Goal: Information Seeking & Learning: Learn about a topic

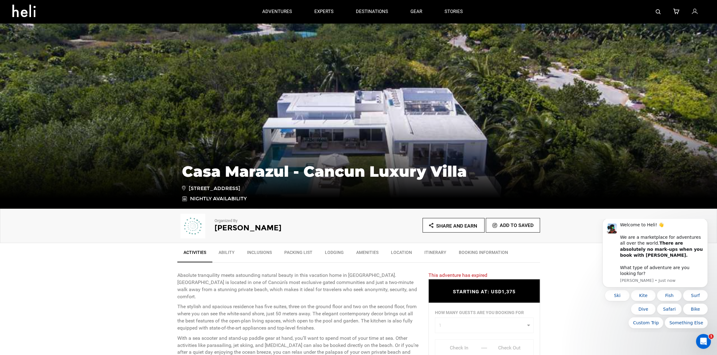
click at [350, 114] on img at bounding box center [358, 116] width 717 height 186
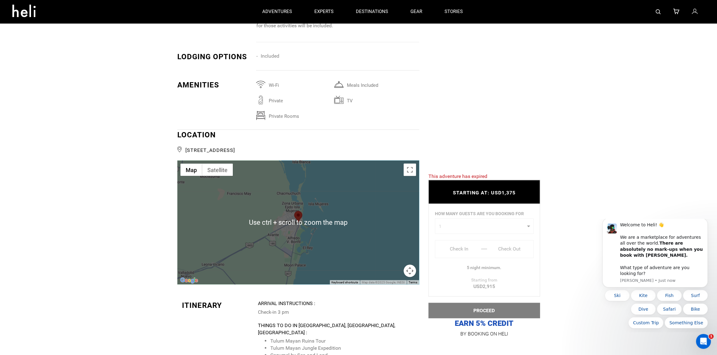
scroll to position [1147, 0]
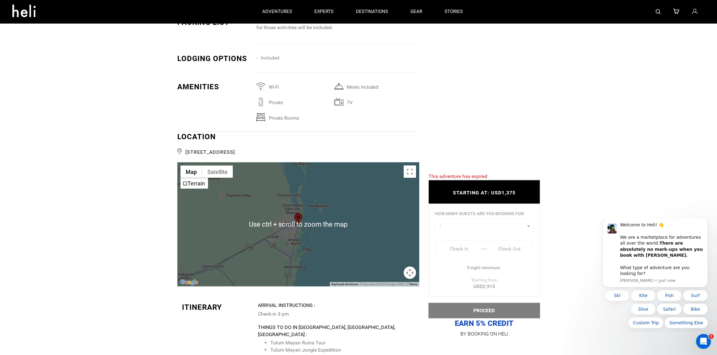
click at [454, 126] on div at bounding box center [479, 42] width 121 height 1496
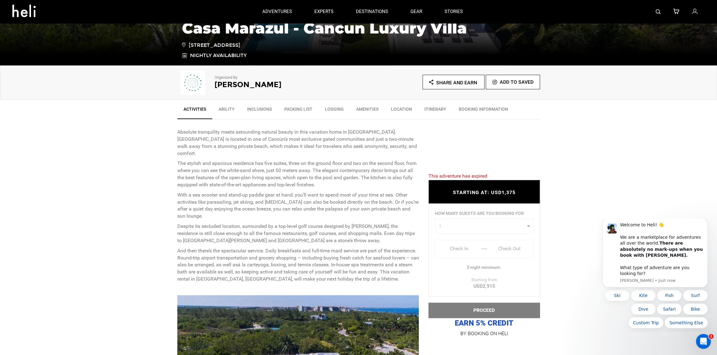
scroll to position [310, 0]
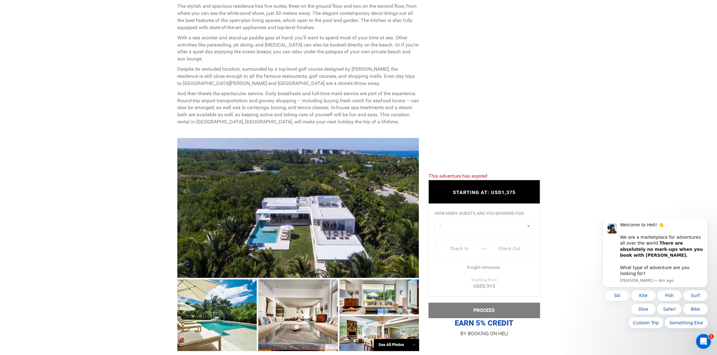
scroll to position [310, 0]
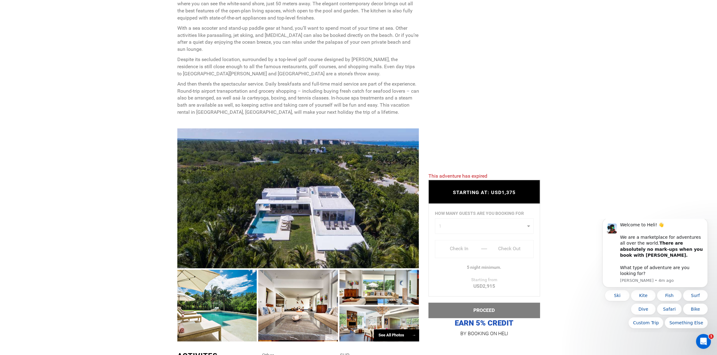
click at [337, 223] on div at bounding box center [298, 198] width 242 height 140
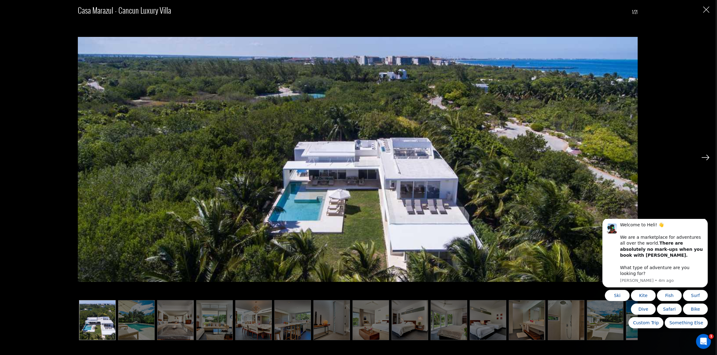
scroll to position [496, 0]
click at [704, 160] on img at bounding box center [705, 158] width 8 height 6
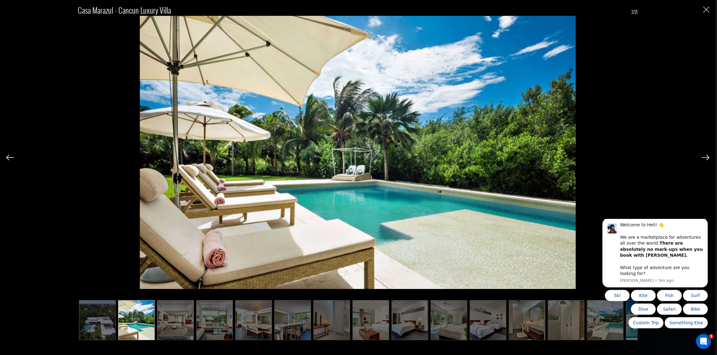
click at [704, 158] on img at bounding box center [705, 158] width 8 height 6
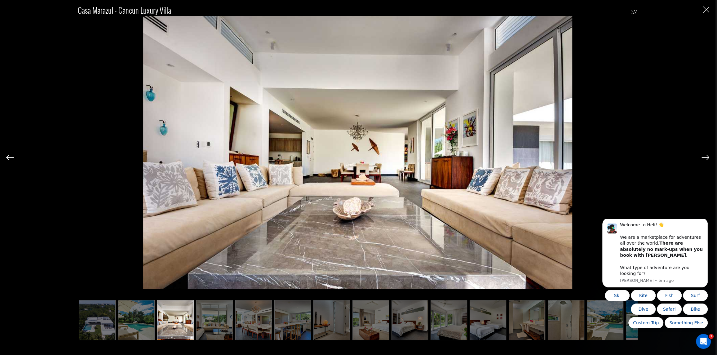
click at [704, 158] on img at bounding box center [705, 158] width 8 height 6
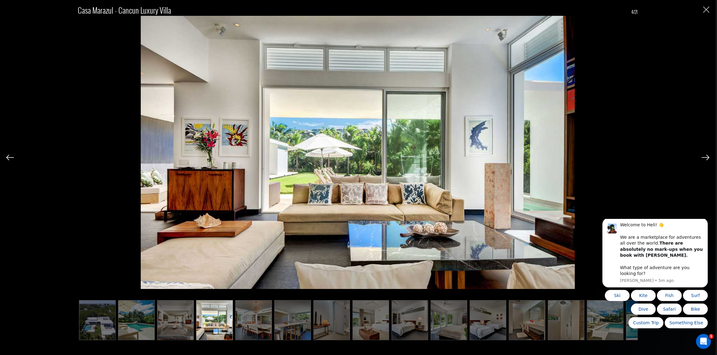
click at [704, 158] on img at bounding box center [705, 158] width 8 height 6
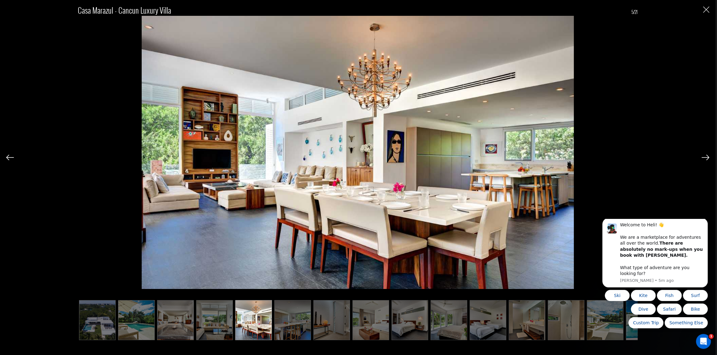
click at [704, 158] on img at bounding box center [705, 158] width 8 height 6
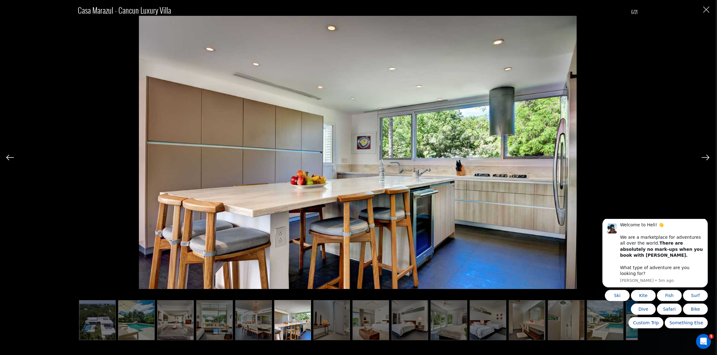
click at [704, 158] on img at bounding box center [705, 158] width 8 height 6
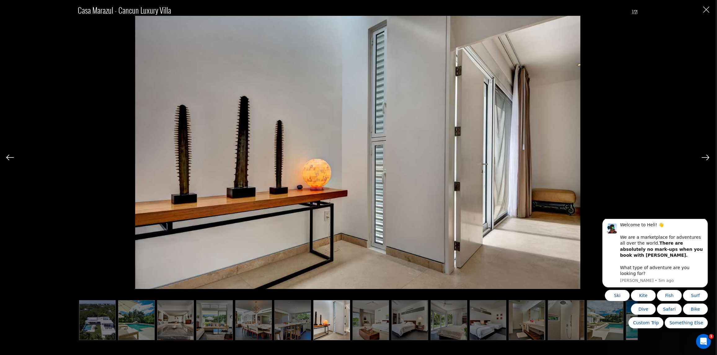
click at [704, 158] on img at bounding box center [705, 158] width 8 height 6
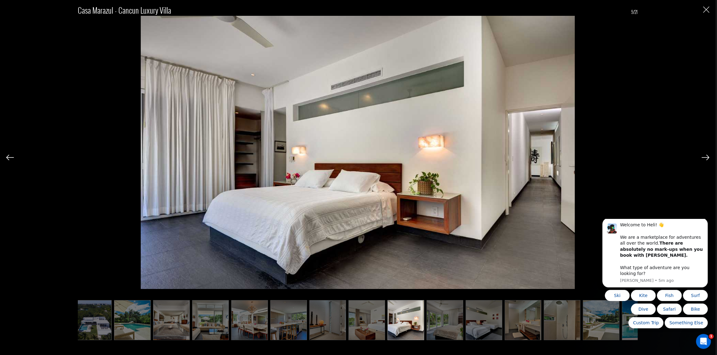
click at [704, 158] on img at bounding box center [705, 158] width 8 height 6
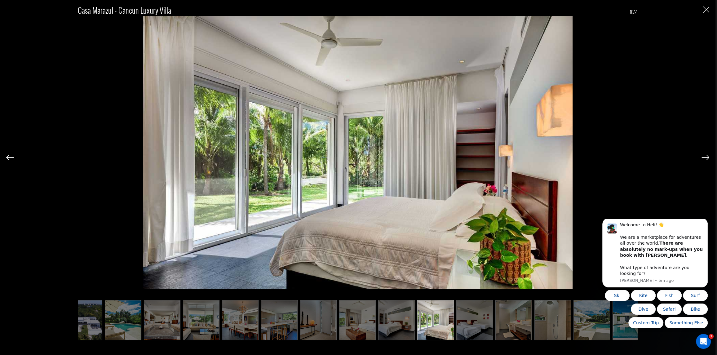
click at [704, 158] on img at bounding box center [705, 158] width 8 height 6
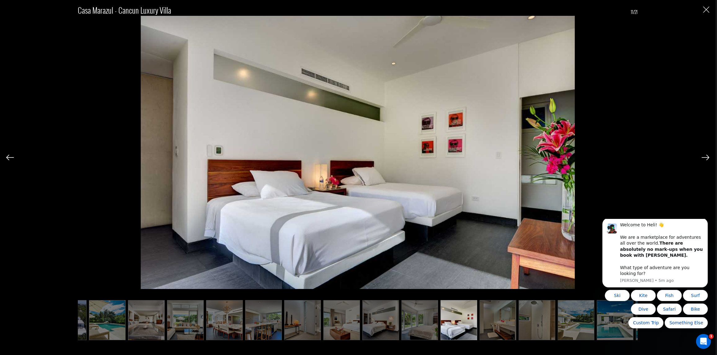
click at [704, 158] on img at bounding box center [705, 158] width 8 height 6
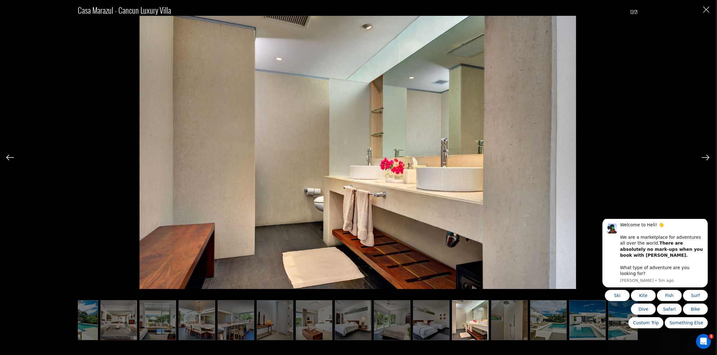
scroll to position [0, 60]
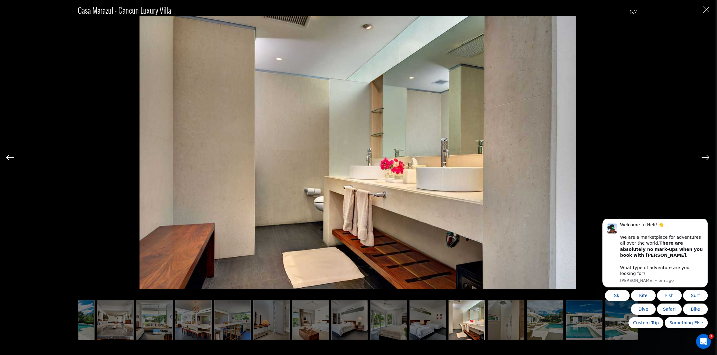
click at [707, 161] on div at bounding box center [705, 157] width 8 height 11
click at [703, 157] on img at bounding box center [705, 158] width 8 height 6
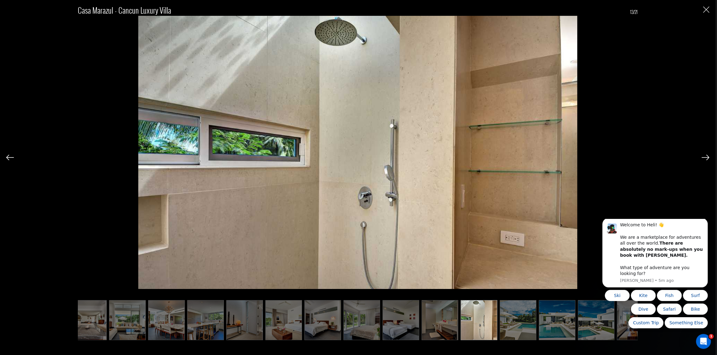
click at [703, 157] on img at bounding box center [705, 158] width 8 height 6
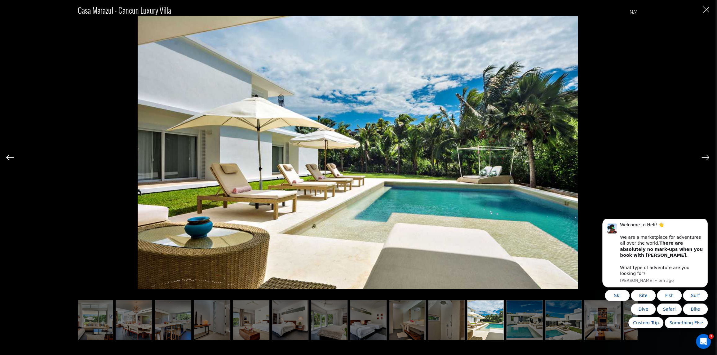
scroll to position [0, 121]
click at [703, 157] on img at bounding box center [705, 158] width 8 height 6
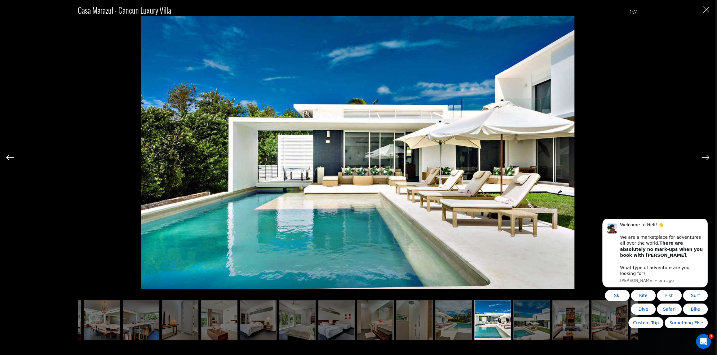
click at [702, 156] on img at bounding box center [705, 158] width 8 height 6
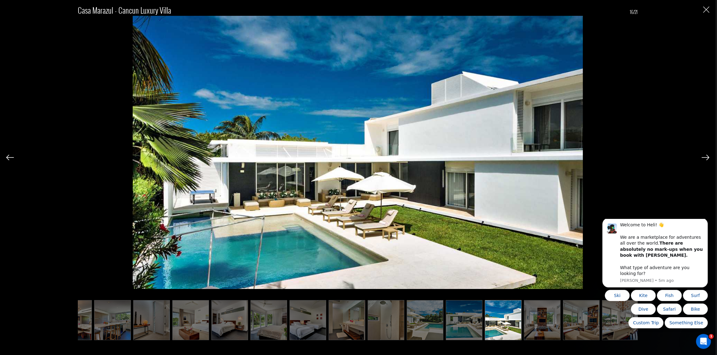
scroll to position [0, 183]
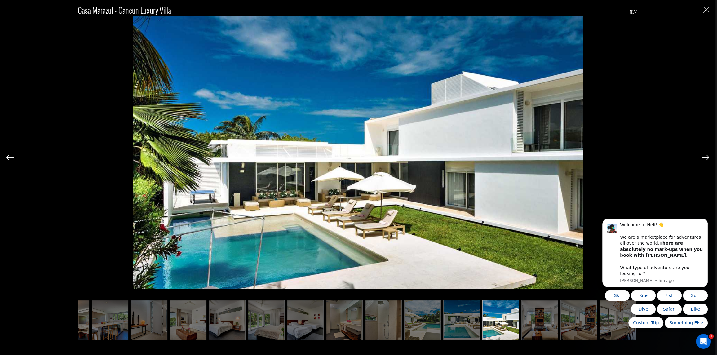
click at [702, 156] on img at bounding box center [705, 158] width 8 height 6
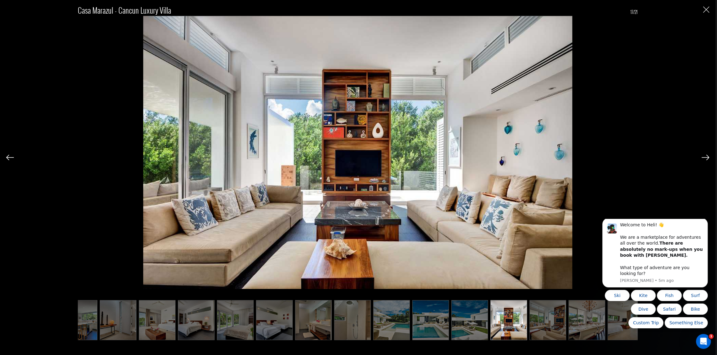
click at [702, 156] on img at bounding box center [705, 158] width 8 height 6
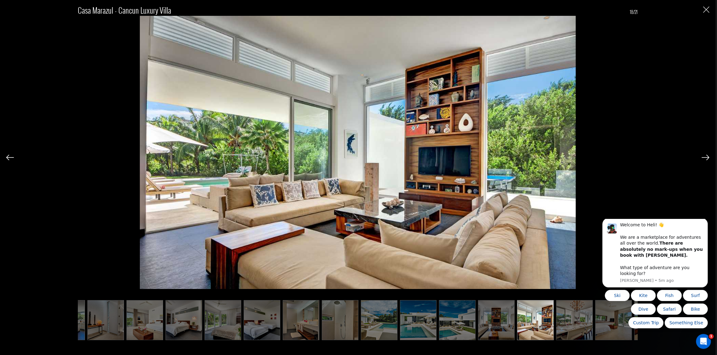
click at [703, 156] on img at bounding box center [705, 158] width 8 height 6
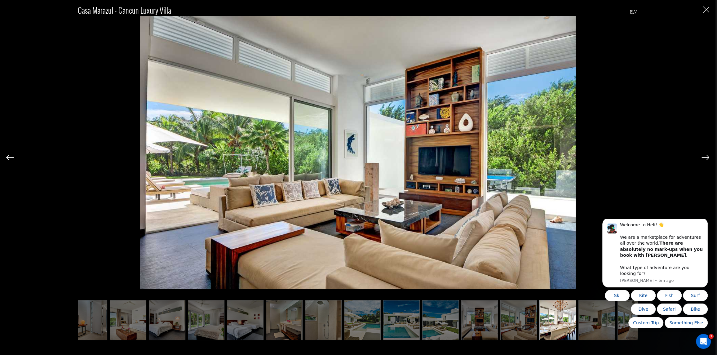
click at [703, 156] on img at bounding box center [705, 158] width 8 height 6
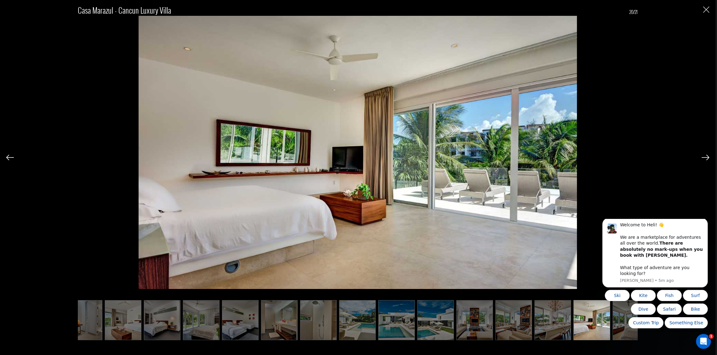
click at [703, 156] on img at bounding box center [705, 158] width 8 height 6
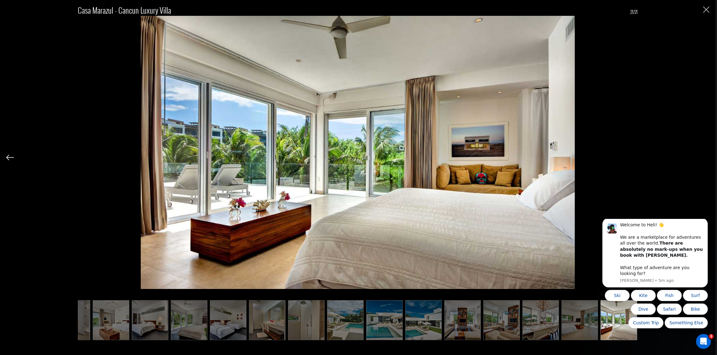
scroll to position [0, 260]
click at [704, 156] on div "Casa Marazul - Cancun Luxury Villa 21/21" at bounding box center [357, 168] width 703 height 337
click at [9, 159] on img at bounding box center [10, 158] width 8 height 6
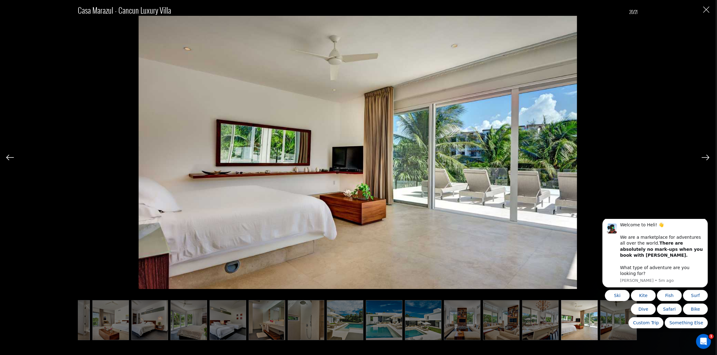
click at [9, 159] on img at bounding box center [10, 158] width 8 height 6
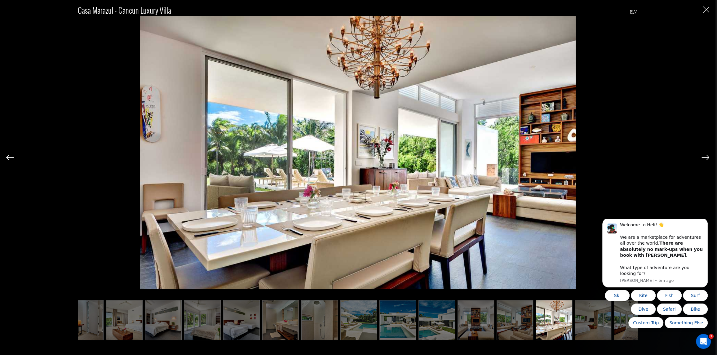
click at [9, 159] on img at bounding box center [10, 158] width 8 height 6
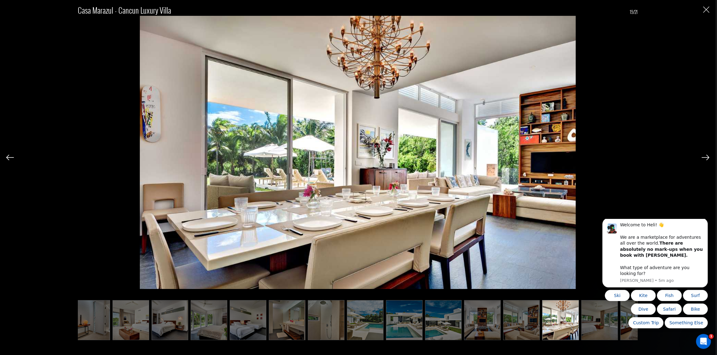
click at [9, 159] on img at bounding box center [10, 158] width 8 height 6
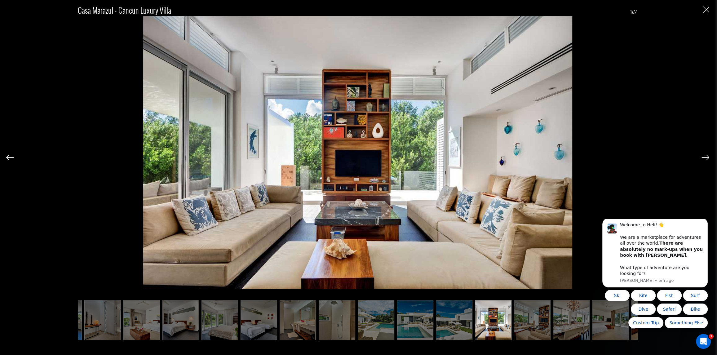
click at [9, 159] on img at bounding box center [10, 158] width 8 height 6
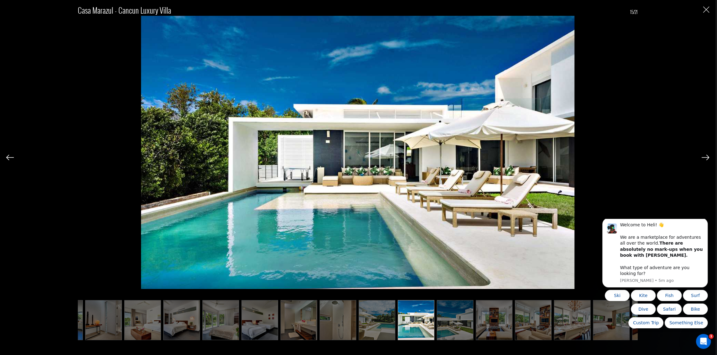
click at [9, 159] on img at bounding box center [10, 158] width 8 height 6
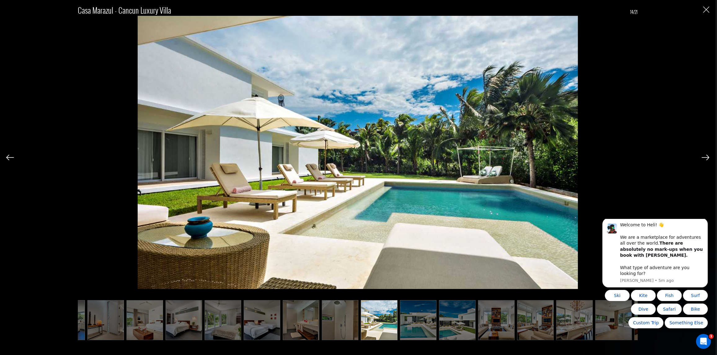
click at [9, 159] on img at bounding box center [10, 158] width 8 height 6
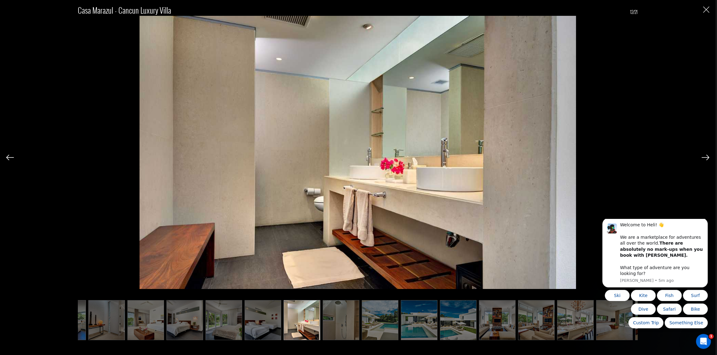
click at [9, 159] on img at bounding box center [10, 158] width 8 height 6
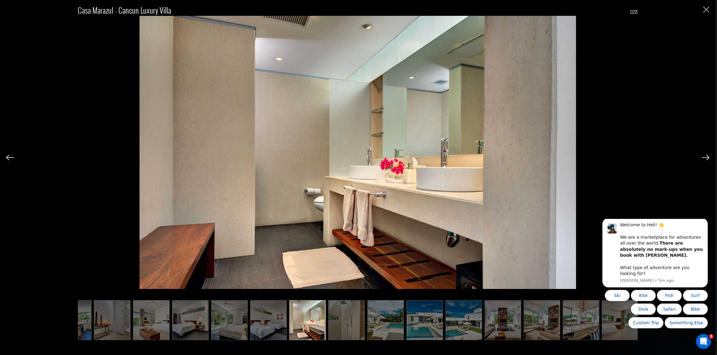
click at [9, 159] on img at bounding box center [10, 158] width 8 height 6
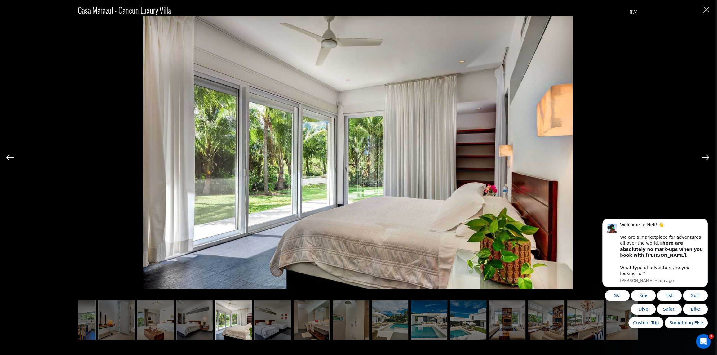
click at [9, 159] on img at bounding box center [10, 158] width 8 height 6
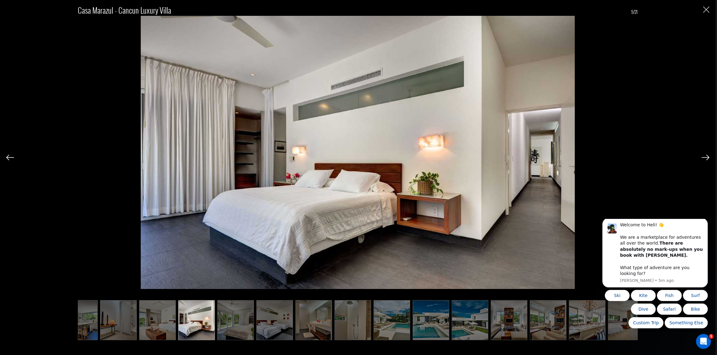
click at [9, 159] on img at bounding box center [10, 158] width 8 height 6
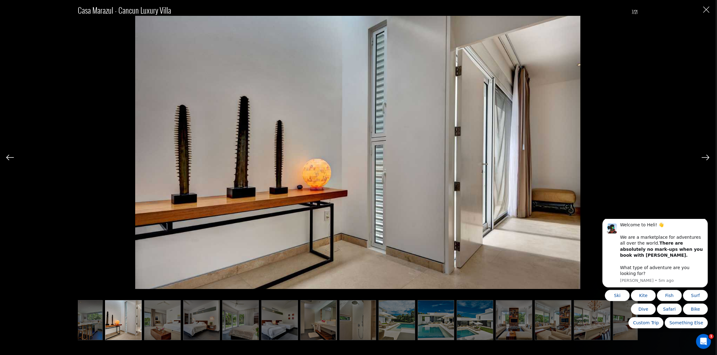
click at [9, 159] on img at bounding box center [10, 158] width 8 height 6
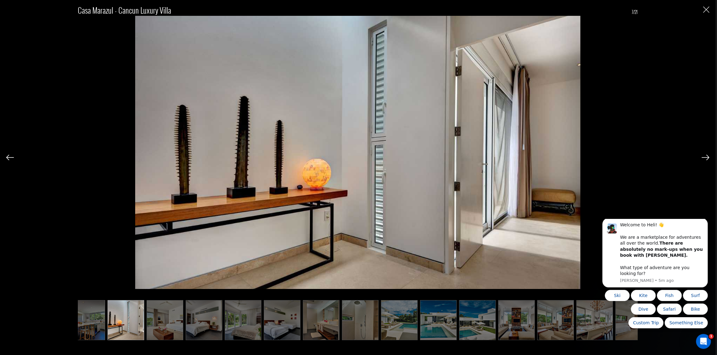
click at [9, 159] on img at bounding box center [10, 158] width 8 height 6
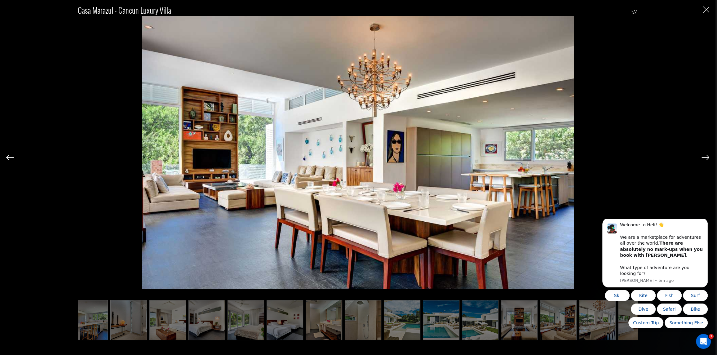
click at [9, 159] on img at bounding box center [10, 158] width 8 height 6
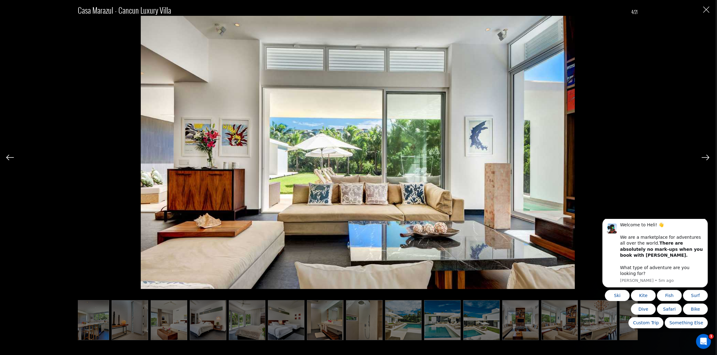
click at [9, 159] on img at bounding box center [10, 158] width 8 height 6
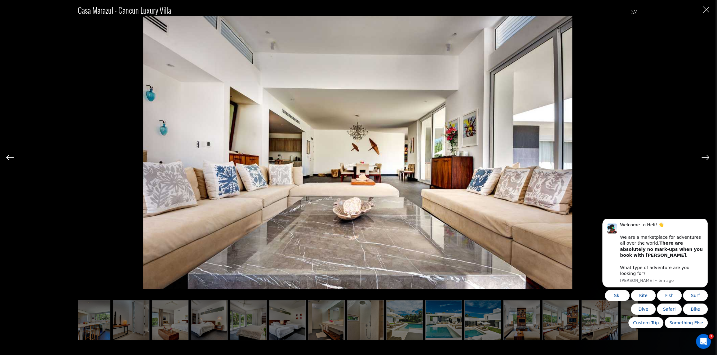
click at [9, 159] on img at bounding box center [10, 158] width 8 height 6
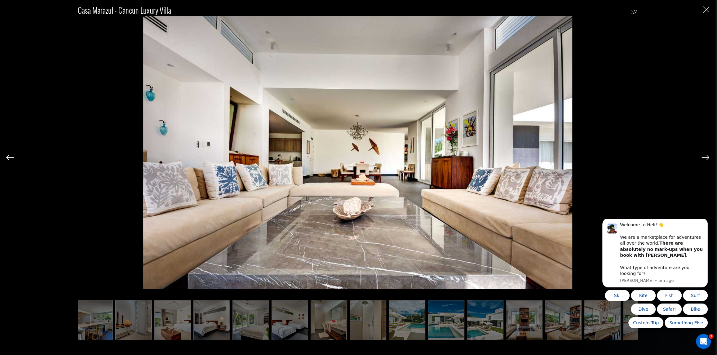
click at [9, 159] on img at bounding box center [10, 158] width 8 height 6
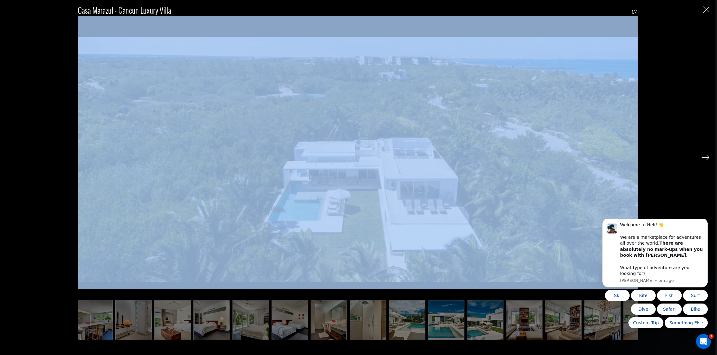
click at [9, 159] on div "Casa Marazul - Cancun Luxury Villa 1/21" at bounding box center [357, 168] width 703 height 337
click at [296, 141] on img at bounding box center [358, 159] width 560 height 287
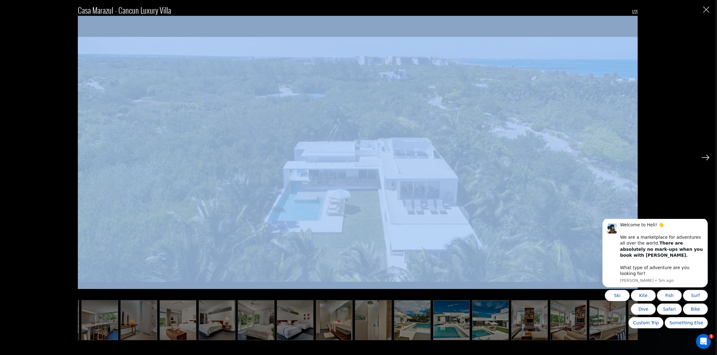
click at [707, 8] on img "Close" at bounding box center [706, 10] width 6 height 6
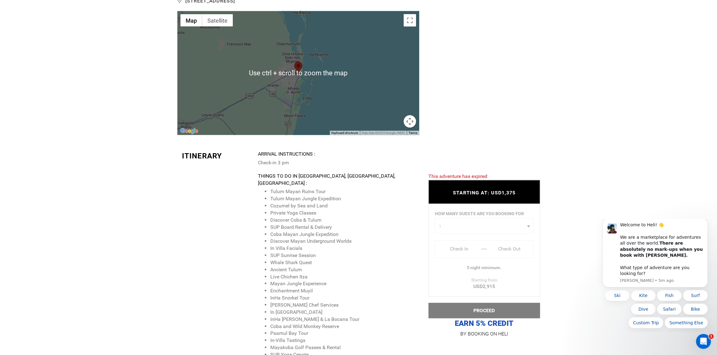
scroll to position [1302, 0]
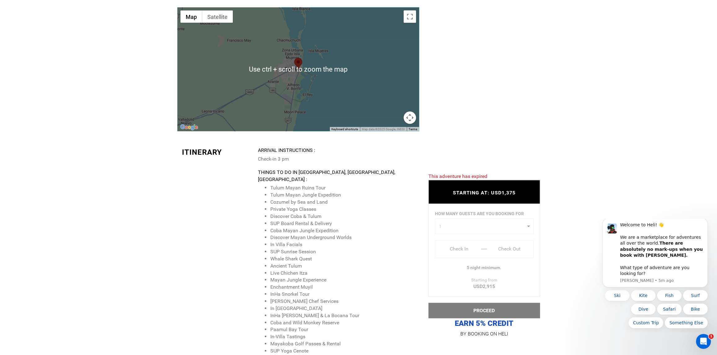
click at [463, 224] on div "HOW MANY GUESTS ARE YOU BOOKING FOR 1 0 1 2 3 4 5 6 7 8 0 1 2 3 4 5 6 7 8 Check…" at bounding box center [484, 250] width 112 height 93
click at [525, 229] on div "HOW MANY GUESTS ARE YOU BOOKING FOR 1 0 1 2 3 4 5 6 7 8 0 1 2 3 4 5 6 7 8 Check…" at bounding box center [484, 250] width 112 height 93
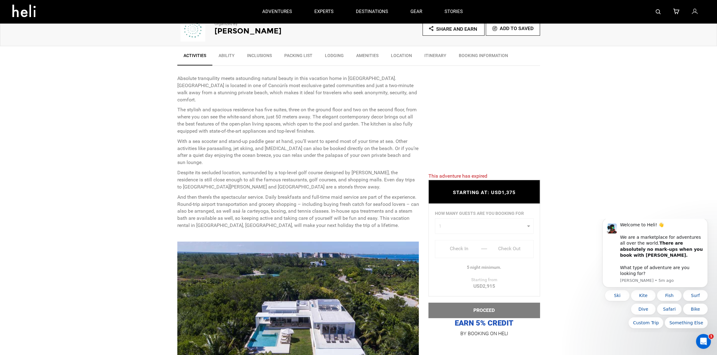
scroll to position [93, 0]
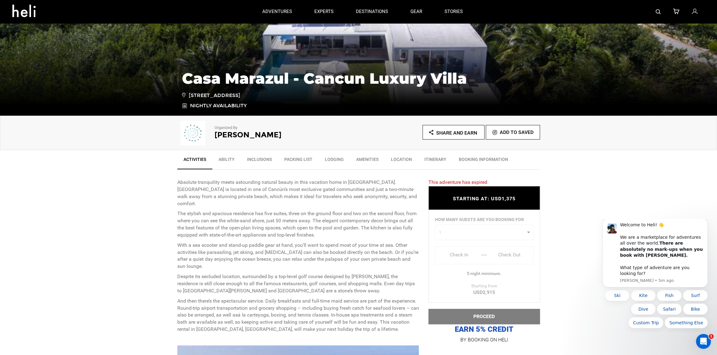
click at [232, 167] on link "Ability" at bounding box center [226, 160] width 29 height 15
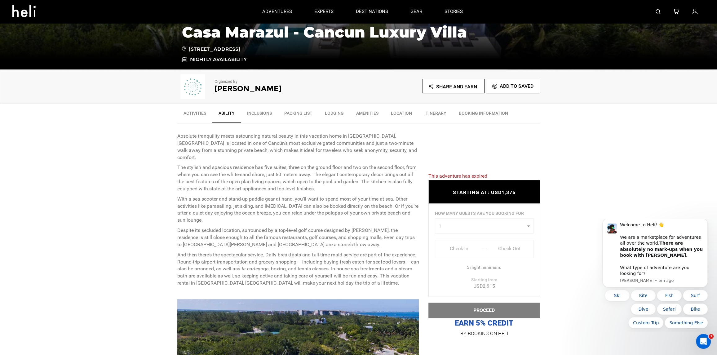
scroll to position [0, 0]
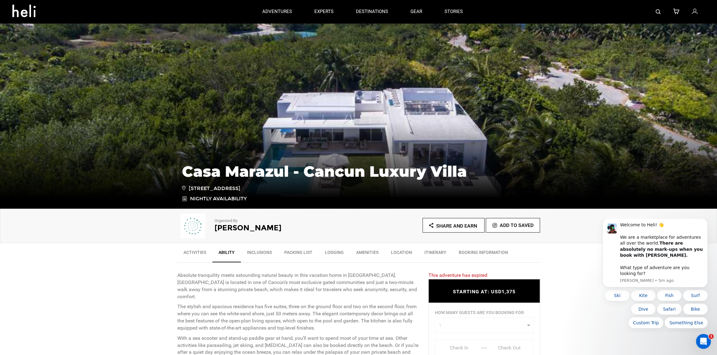
click at [266, 248] on link "Inclusions" at bounding box center [259, 253] width 37 height 15
click at [490, 253] on link "BOOKING INFORMATION" at bounding box center [484, 253] width 62 height 15
click at [486, 113] on img at bounding box center [358, 116] width 717 height 186
click at [382, 181] on div "Casa Marazul - Cancun Luxury Villa México 307, 5, Cancún, Q.R., Mexico Nightly …" at bounding box center [358, 180] width 363 height 46
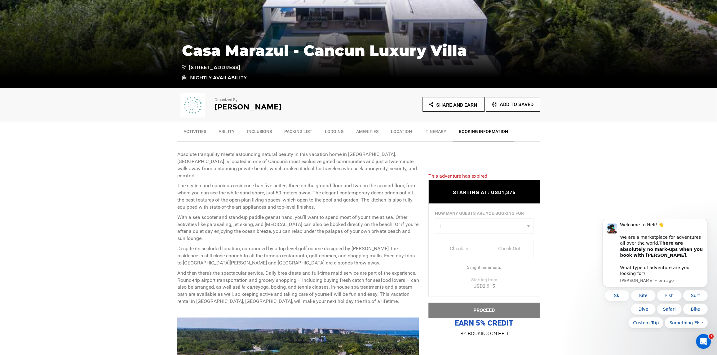
scroll to position [124, 0]
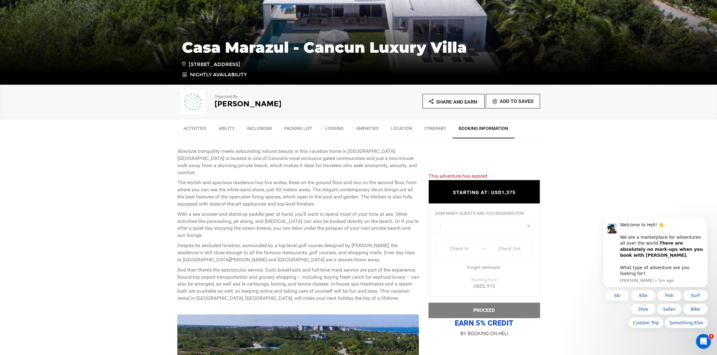
click at [412, 14] on div "Casa Marazul - Cancun Luxury Villa México 307, 5, Cancún, Q.R., Mexico Nightly …" at bounding box center [358, 38] width 717 height 93
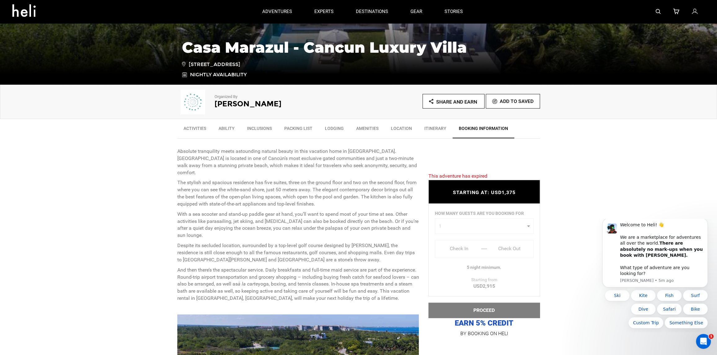
scroll to position [0, 0]
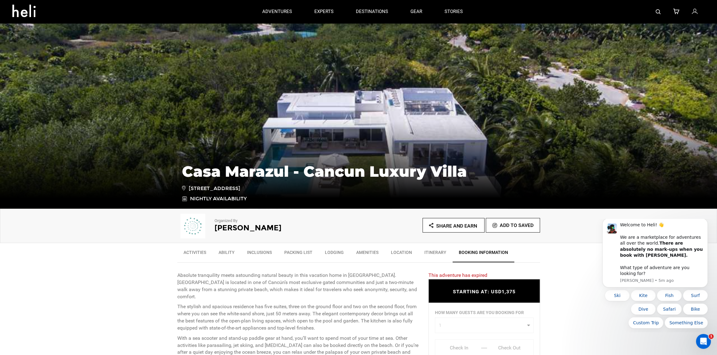
click at [335, 142] on div "Casa Marazul - Cancun Luxury Villa México 307, 5, Cancún, Q.R., Mexico Nightly …" at bounding box center [358, 162] width 717 height 93
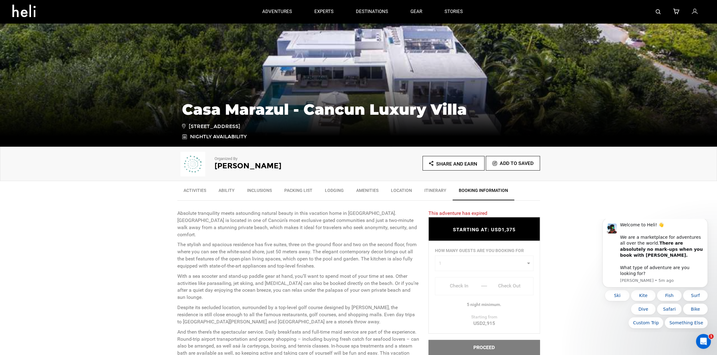
click at [183, 191] on link "Activities" at bounding box center [194, 191] width 35 height 15
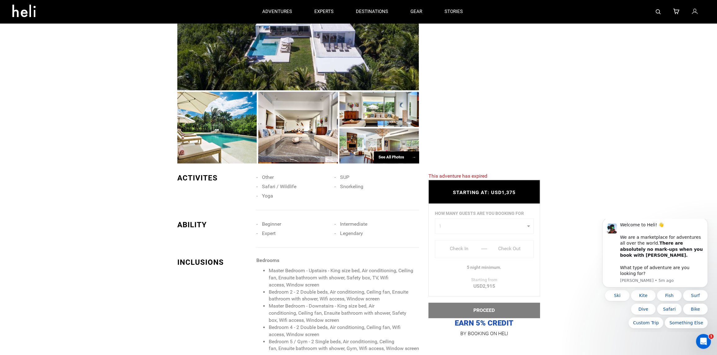
scroll to position [402, 0]
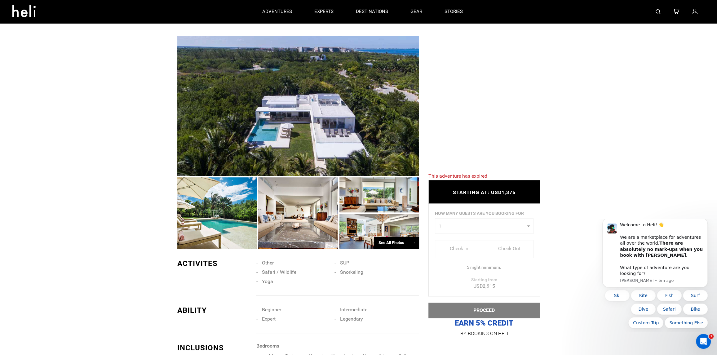
click at [387, 237] on div "See All Photos →" at bounding box center [396, 243] width 45 height 12
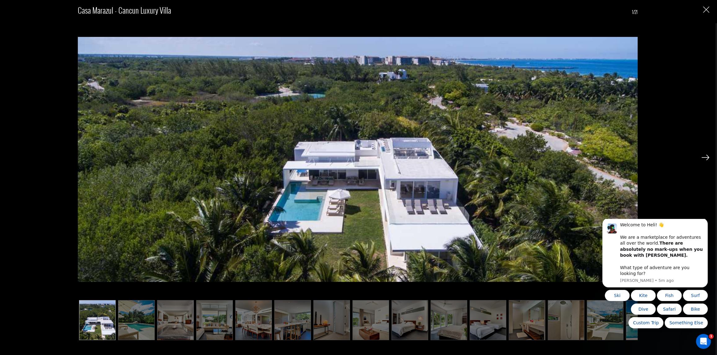
click at [704, 157] on img at bounding box center [705, 158] width 8 height 6
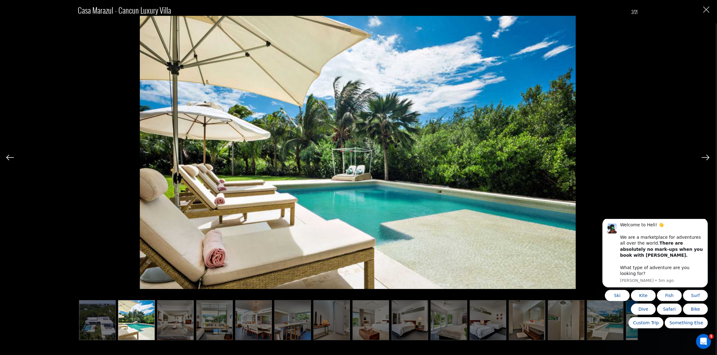
click at [708, 160] on img at bounding box center [705, 158] width 8 height 6
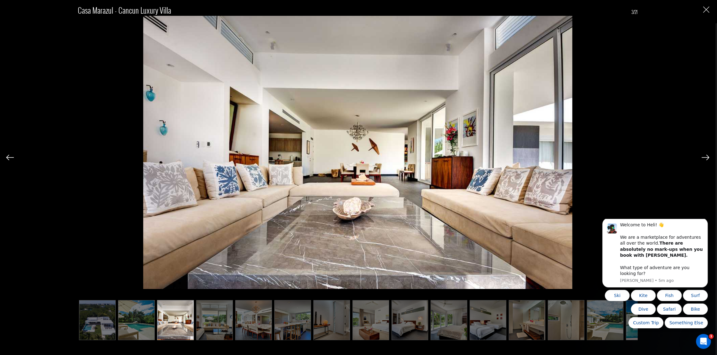
click at [708, 160] on img at bounding box center [705, 158] width 8 height 6
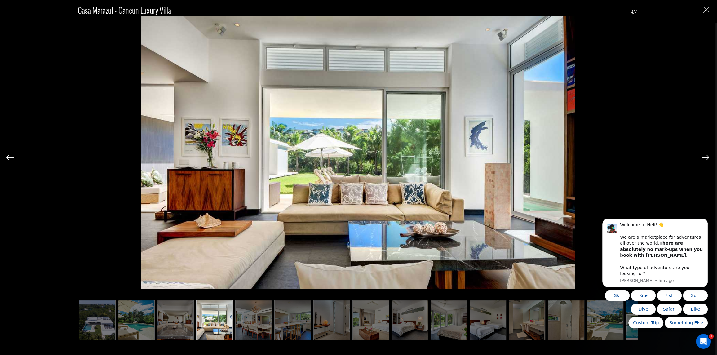
click at [709, 158] on div "Casa Marazul - Cancun Luxury Villa 4/21" at bounding box center [357, 177] width 715 height 355
click at [704, 157] on img at bounding box center [705, 158] width 8 height 6
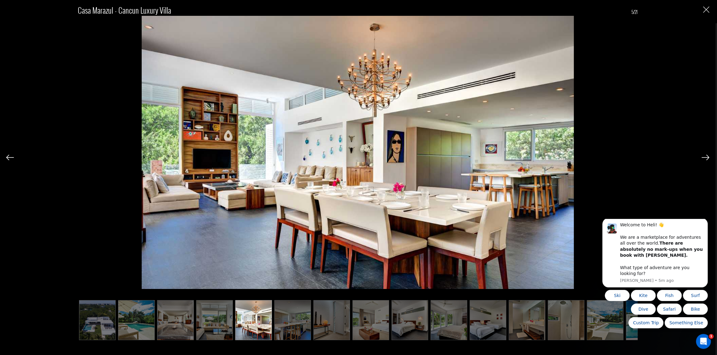
click at [704, 157] on img at bounding box center [705, 158] width 8 height 6
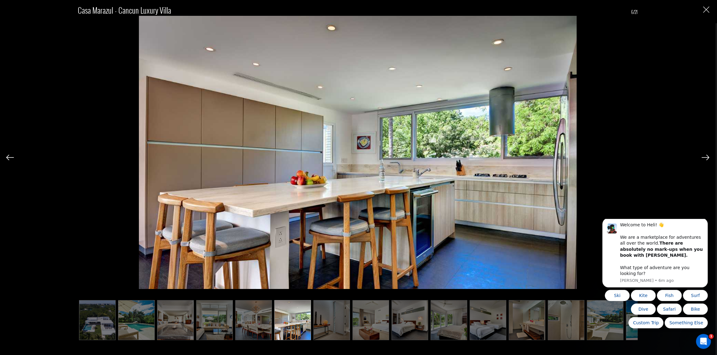
click at [704, 157] on img at bounding box center [705, 158] width 8 height 6
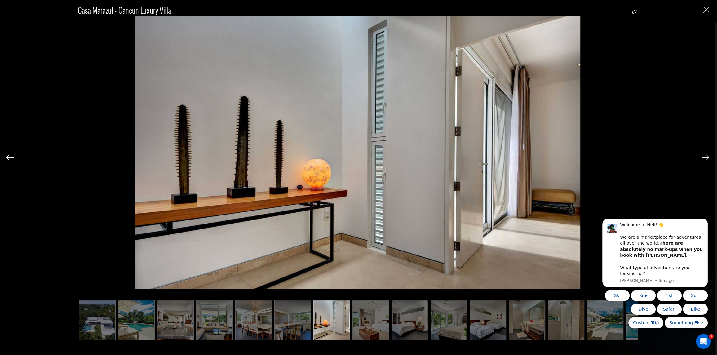
click at [705, 157] on img at bounding box center [705, 158] width 8 height 6
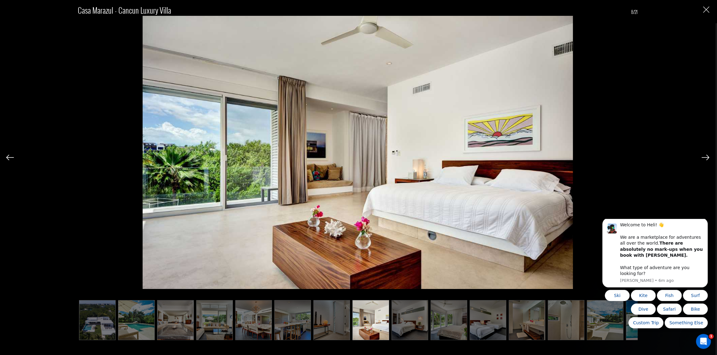
click at [705, 157] on img at bounding box center [705, 158] width 8 height 6
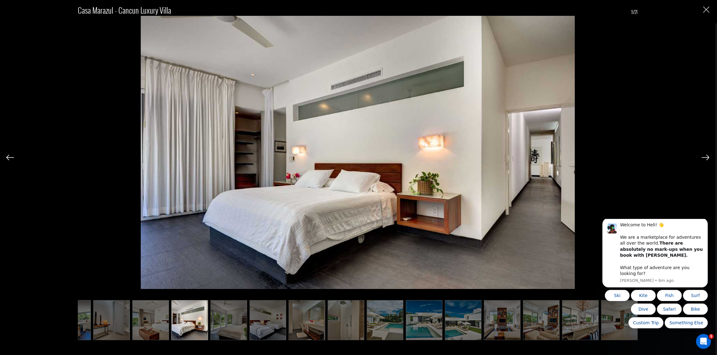
click at [705, 157] on img at bounding box center [705, 158] width 8 height 6
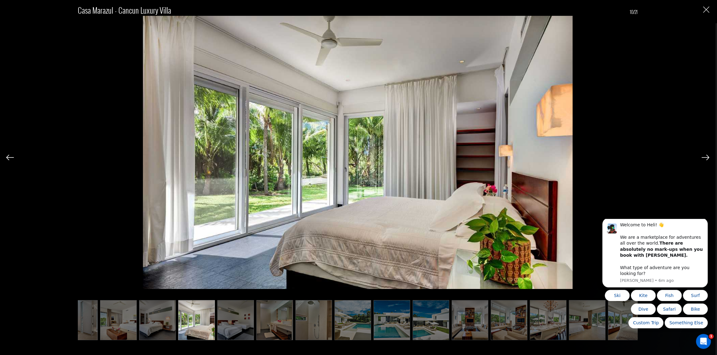
click at [705, 158] on img at bounding box center [705, 158] width 8 height 6
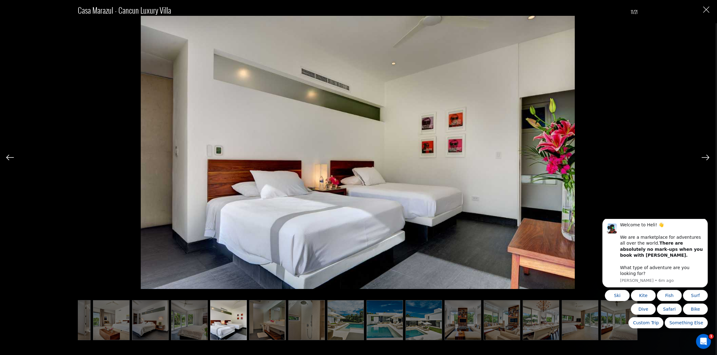
scroll to position [0, 260]
click at [705, 158] on img at bounding box center [705, 158] width 8 height 6
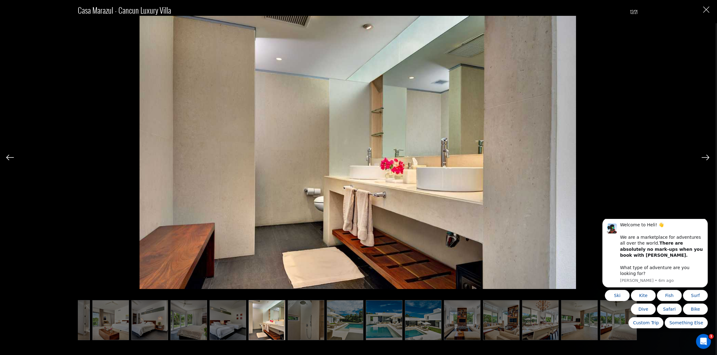
click at [705, 158] on img at bounding box center [705, 158] width 8 height 6
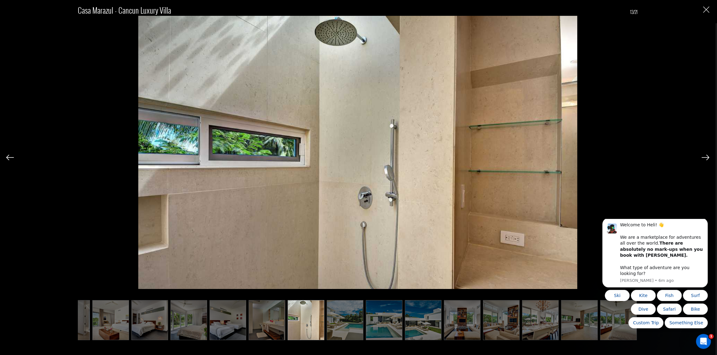
click at [705, 158] on img at bounding box center [705, 158] width 8 height 6
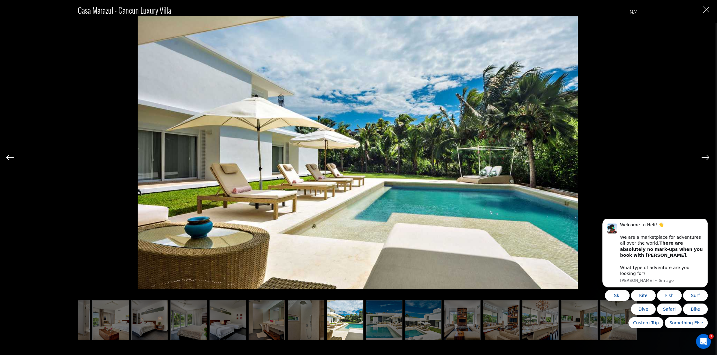
click at [705, 158] on img at bounding box center [705, 158] width 8 height 6
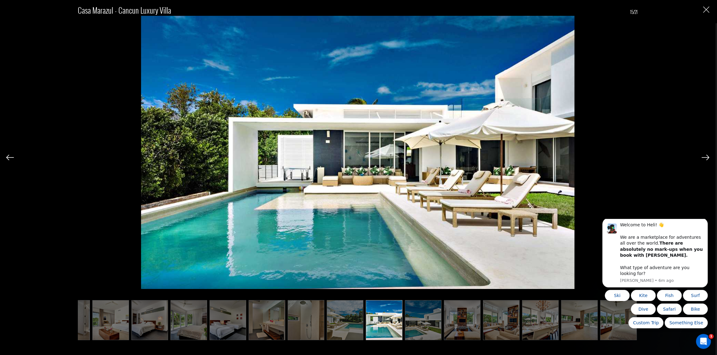
click at [705, 158] on img at bounding box center [705, 158] width 8 height 6
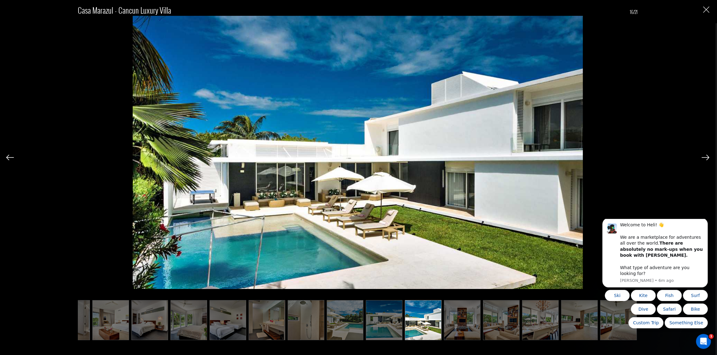
click at [705, 158] on img at bounding box center [705, 158] width 8 height 6
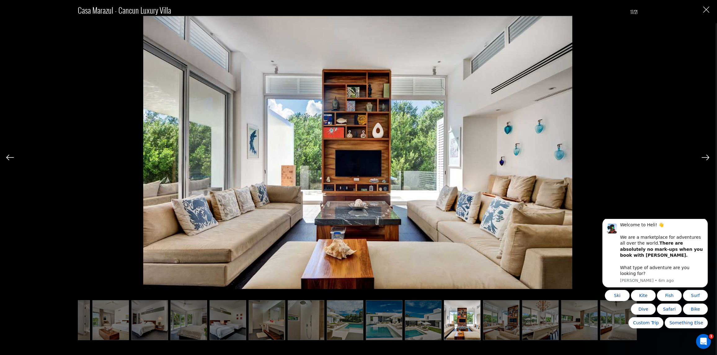
click at [705, 158] on img at bounding box center [705, 158] width 8 height 6
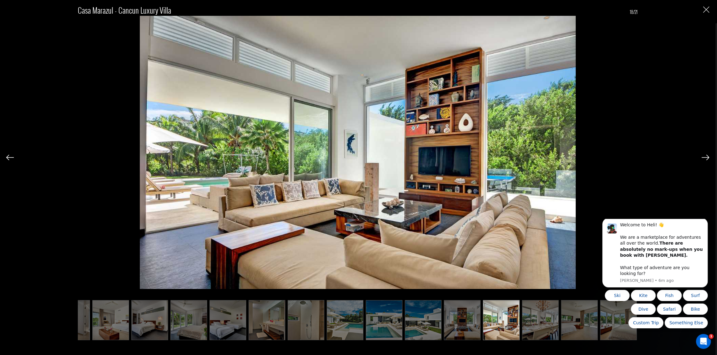
click at [705, 158] on img at bounding box center [705, 158] width 8 height 6
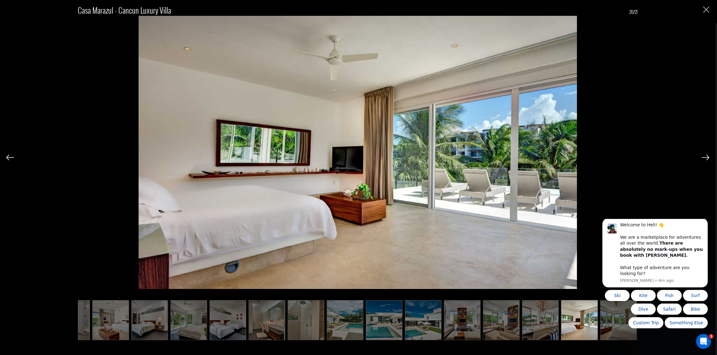
click at [705, 158] on img at bounding box center [705, 158] width 8 height 6
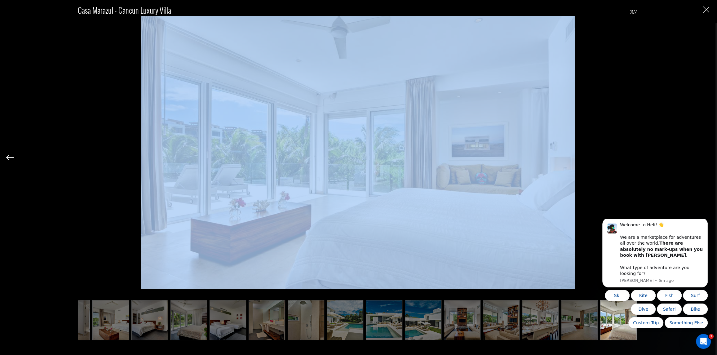
click at [705, 158] on div "Casa Marazul - Cancun Luxury Villa 21/21" at bounding box center [357, 168] width 703 height 337
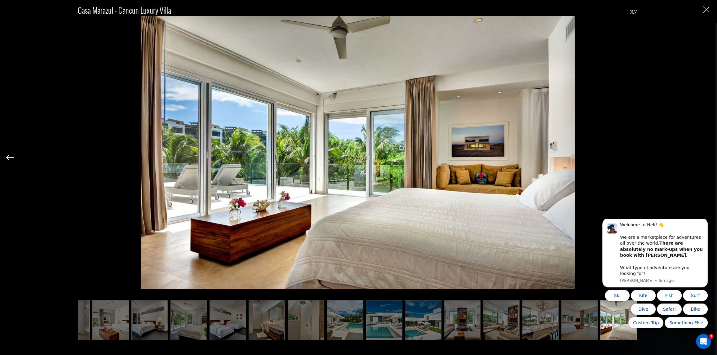
click at [700, 8] on div "Casa Marazul - Cancun Luxury Villa 21/21" at bounding box center [357, 168] width 703 height 337
click at [706, 9] on img "Close" at bounding box center [706, 10] width 6 height 6
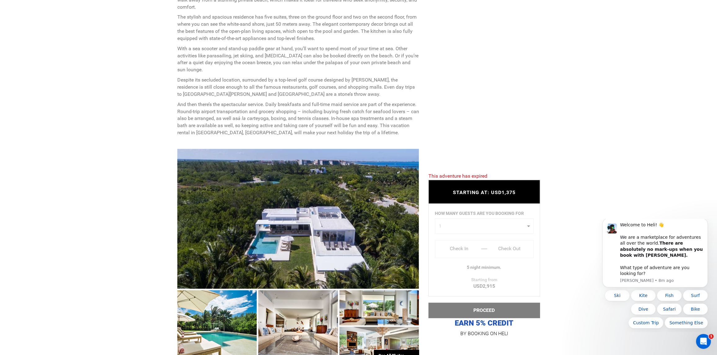
scroll to position [372, 0]
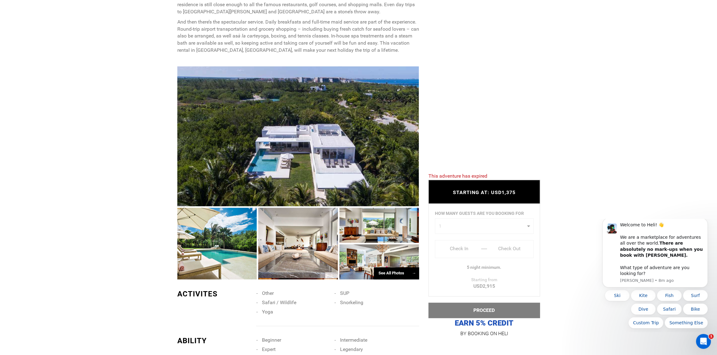
click at [332, 161] on div at bounding box center [298, 136] width 242 height 140
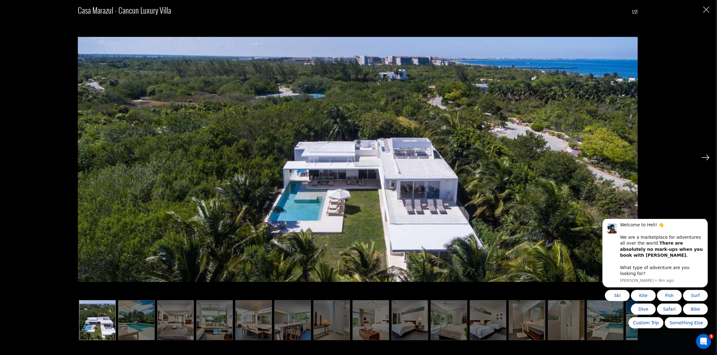
click at [702, 157] on img at bounding box center [705, 158] width 8 height 6
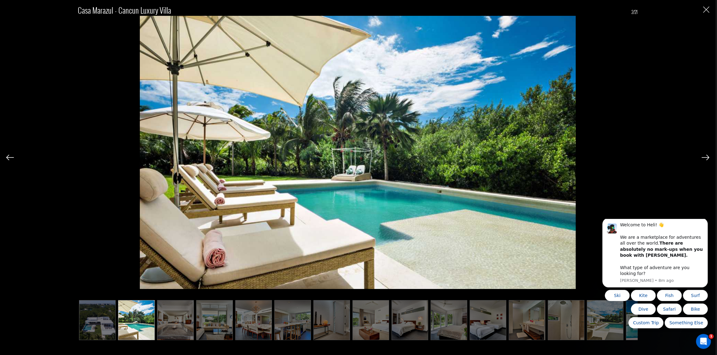
click at [702, 157] on img at bounding box center [705, 158] width 8 height 6
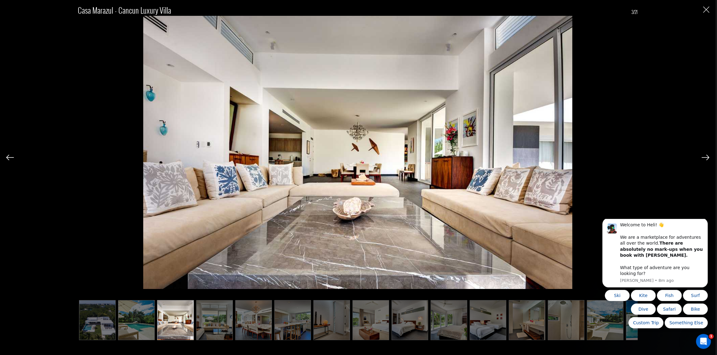
click at [702, 157] on img at bounding box center [705, 158] width 8 height 6
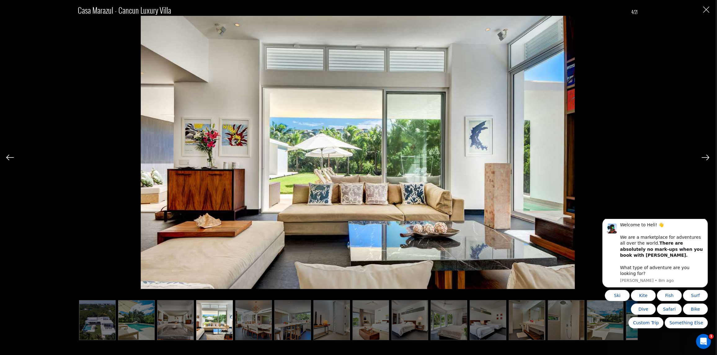
click at [702, 157] on img at bounding box center [705, 158] width 8 height 6
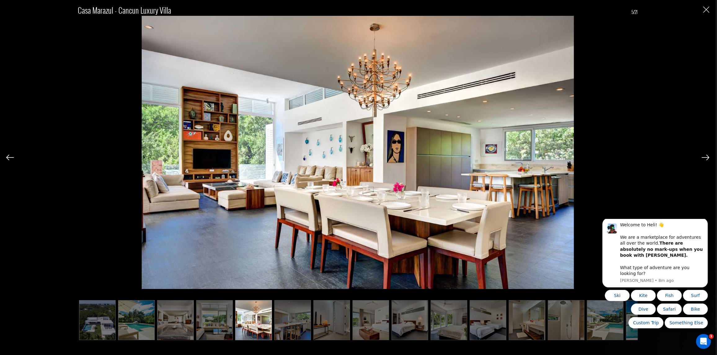
click at [702, 157] on img at bounding box center [705, 158] width 8 height 6
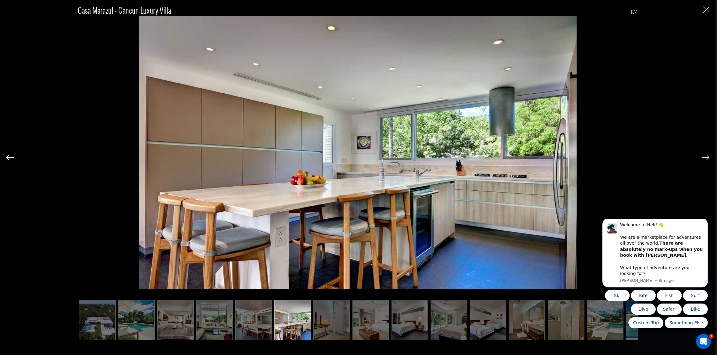
click at [702, 157] on img at bounding box center [705, 158] width 8 height 6
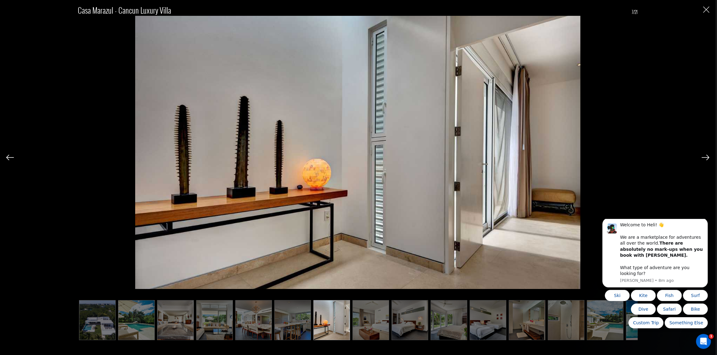
click at [702, 157] on img at bounding box center [705, 158] width 8 height 6
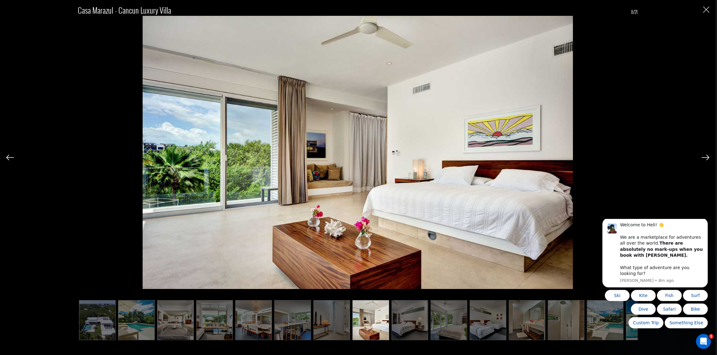
click at [702, 157] on img at bounding box center [705, 158] width 8 height 6
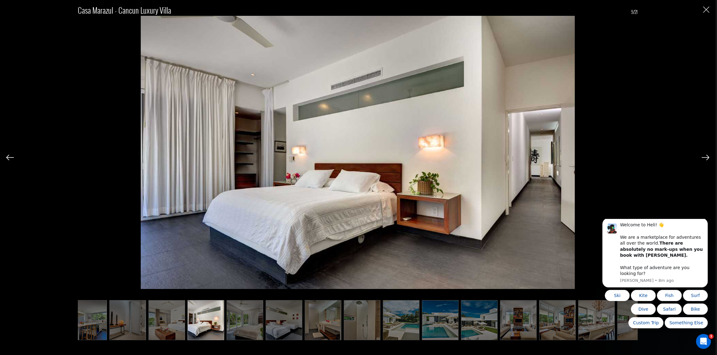
click at [702, 157] on img at bounding box center [705, 158] width 8 height 6
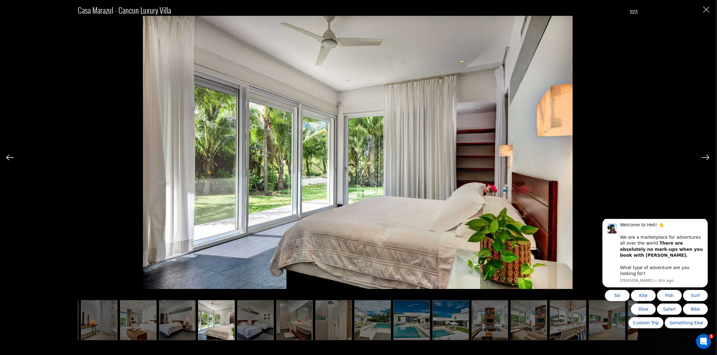
scroll to position [0, 241]
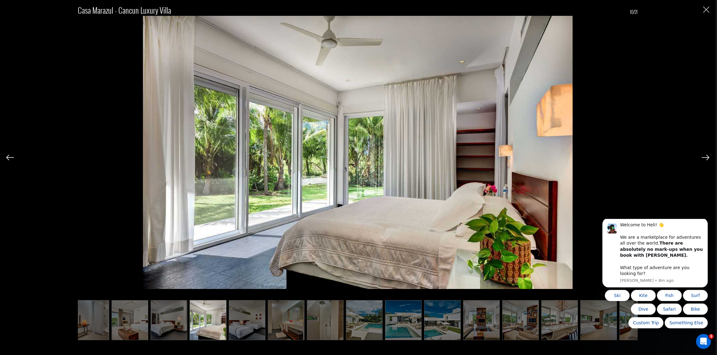
click at [701, 157] on img at bounding box center [705, 158] width 8 height 6
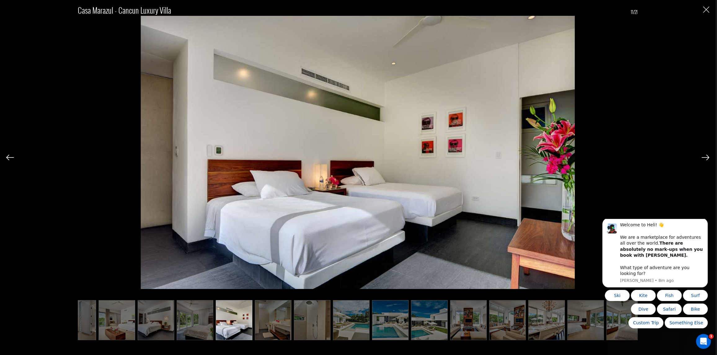
scroll to position [0, 260]
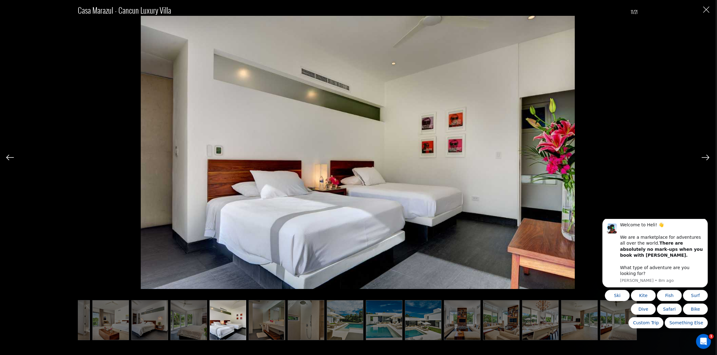
click at [701, 157] on img at bounding box center [705, 158] width 8 height 6
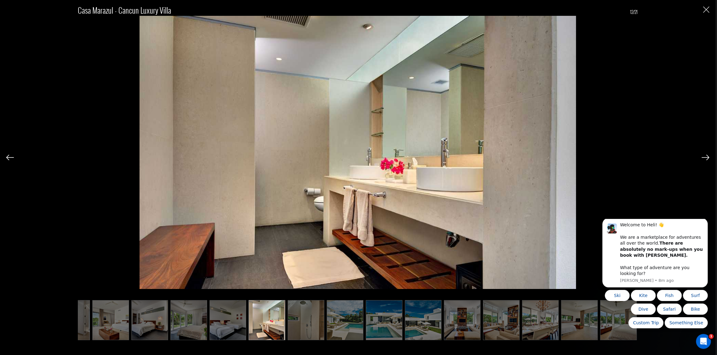
click at [701, 157] on img at bounding box center [705, 158] width 8 height 6
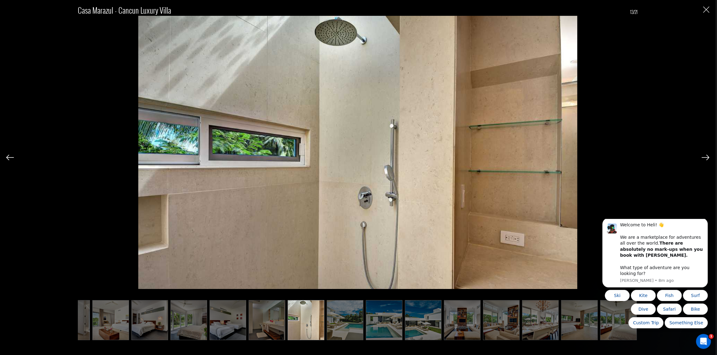
click at [701, 157] on img at bounding box center [705, 158] width 8 height 6
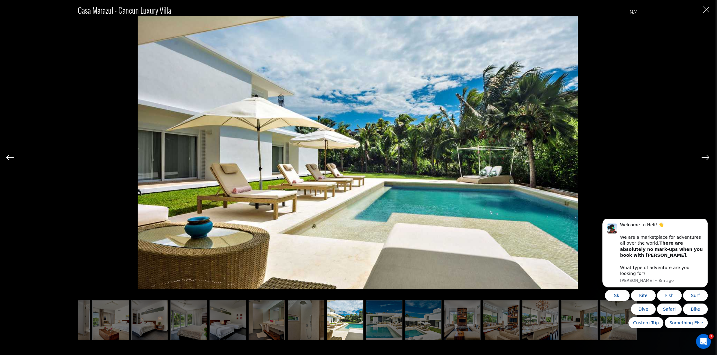
click at [701, 157] on img at bounding box center [705, 158] width 8 height 6
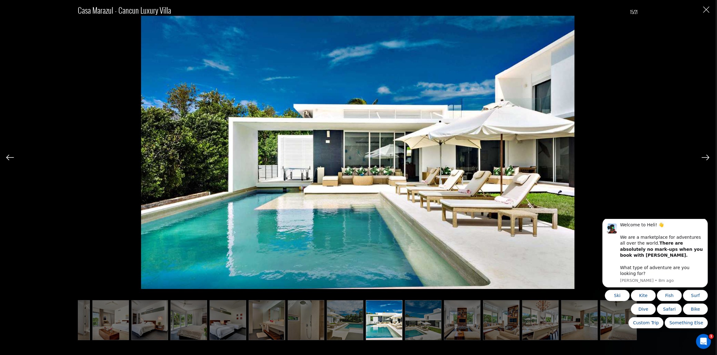
click at [701, 157] on img at bounding box center [705, 158] width 8 height 6
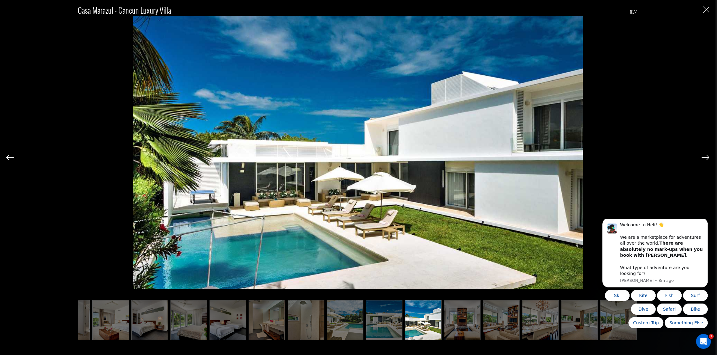
click at [701, 157] on img at bounding box center [705, 158] width 8 height 6
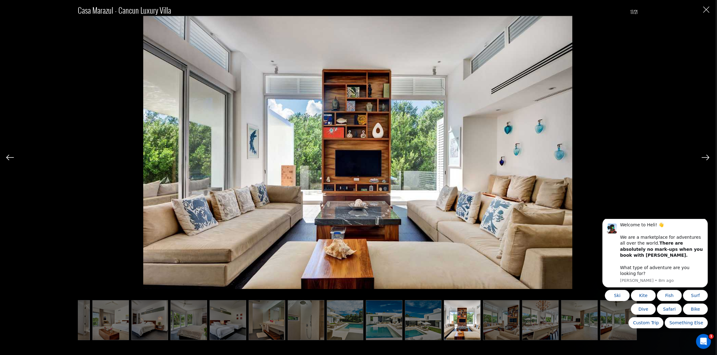
click at [701, 157] on img at bounding box center [705, 158] width 8 height 6
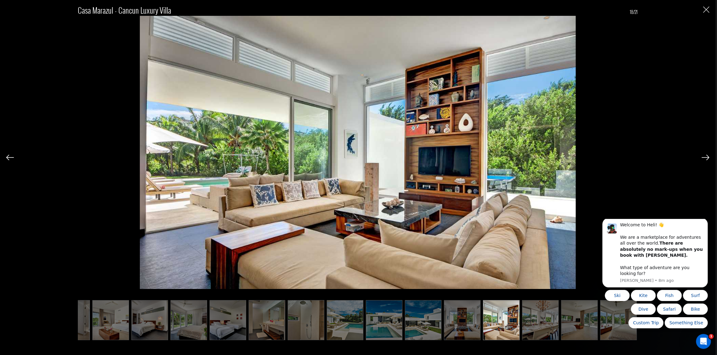
click at [701, 157] on img at bounding box center [705, 158] width 8 height 6
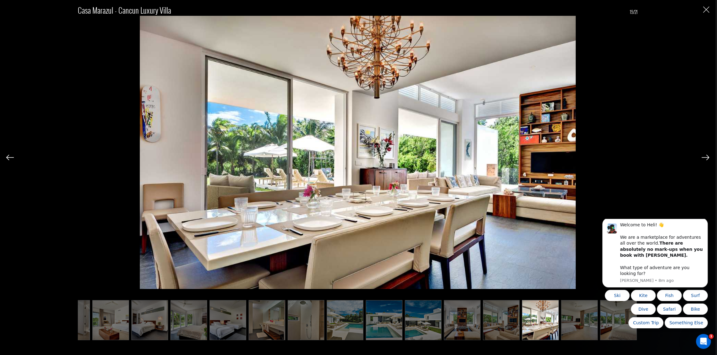
click at [701, 157] on img at bounding box center [705, 158] width 8 height 6
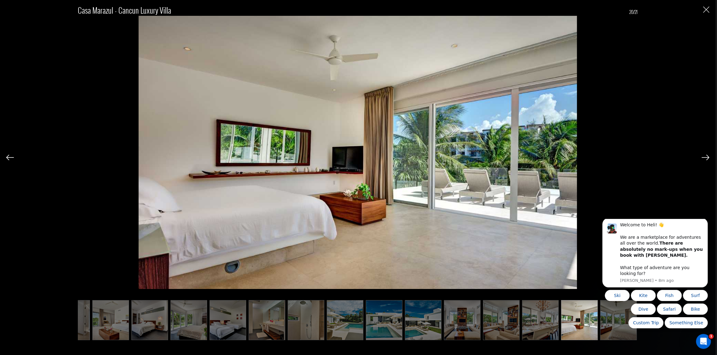
click at [701, 157] on img at bounding box center [705, 158] width 8 height 6
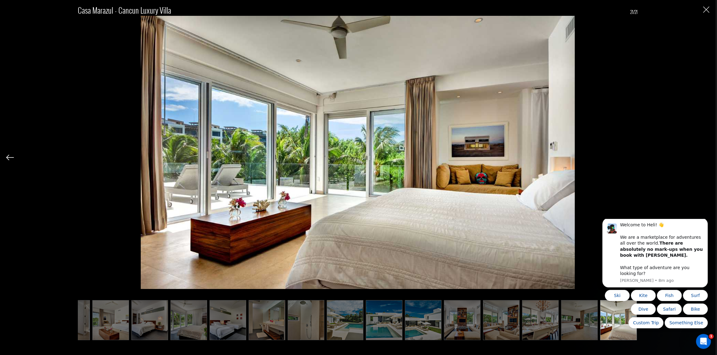
click at [12, 158] on img at bounding box center [10, 158] width 8 height 6
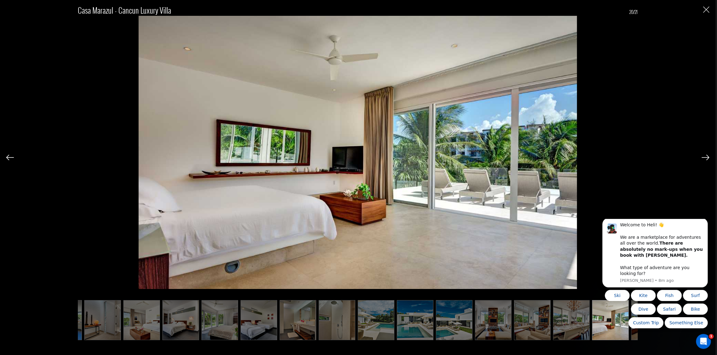
scroll to position [0, 229]
click at [706, 157] on img at bounding box center [705, 158] width 8 height 6
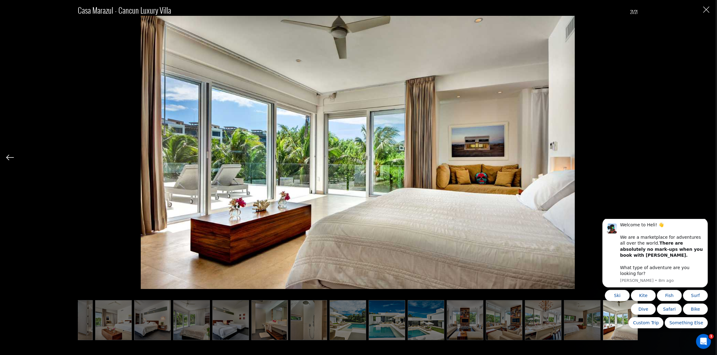
scroll to position [0, 260]
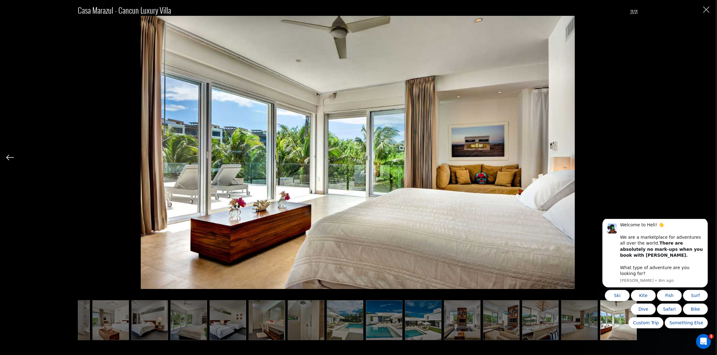
click at [7, 158] on img at bounding box center [10, 158] width 8 height 6
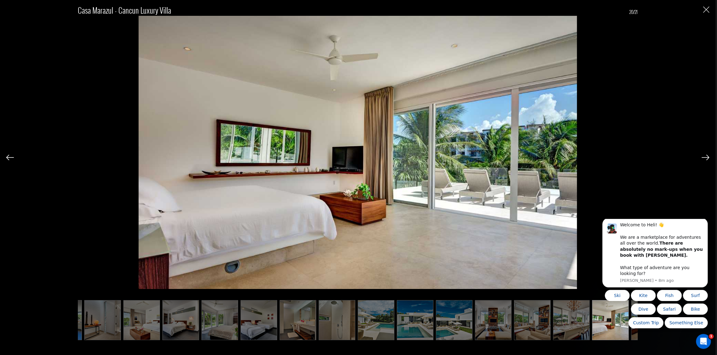
scroll to position [0, 229]
click at [705, 157] on img at bounding box center [705, 158] width 8 height 6
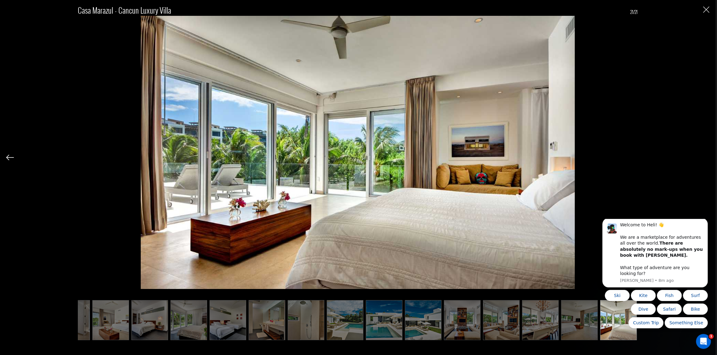
scroll to position [0, 260]
click at [708, 9] on img "Close" at bounding box center [706, 10] width 6 height 6
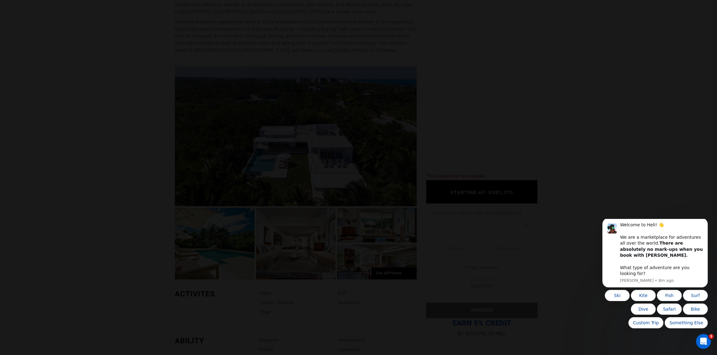
scroll to position [0, 0]
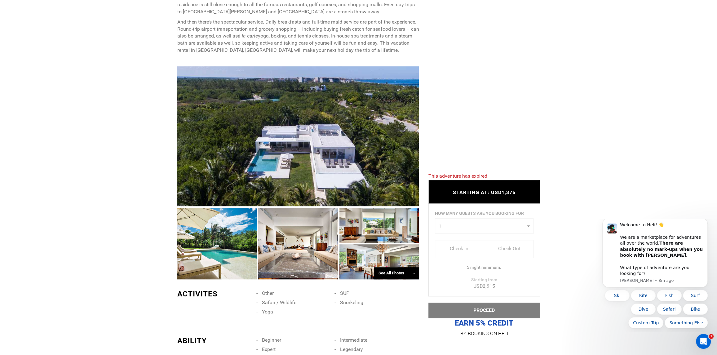
drag, startPoint x: 387, startPoint y: 160, endPoint x: 358, endPoint y: 141, distance: 34.0
click at [358, 141] on div at bounding box center [298, 136] width 242 height 140
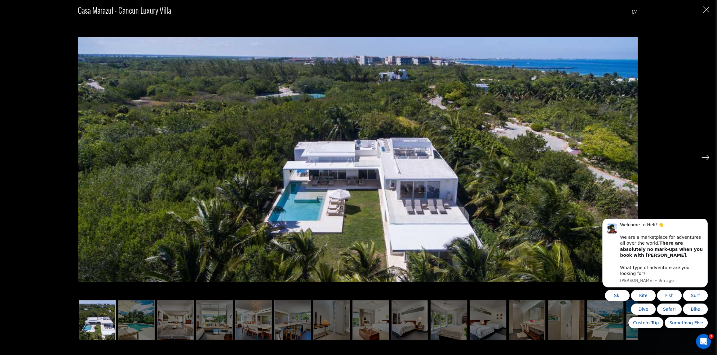
scroll to position [527, 0]
click at [704, 11] on img "Close" at bounding box center [706, 10] width 6 height 6
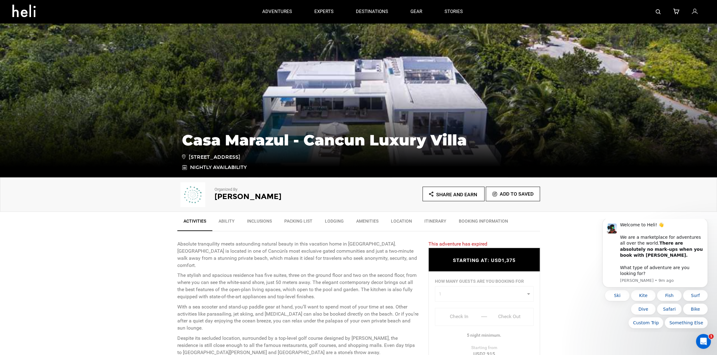
scroll to position [0, 0]
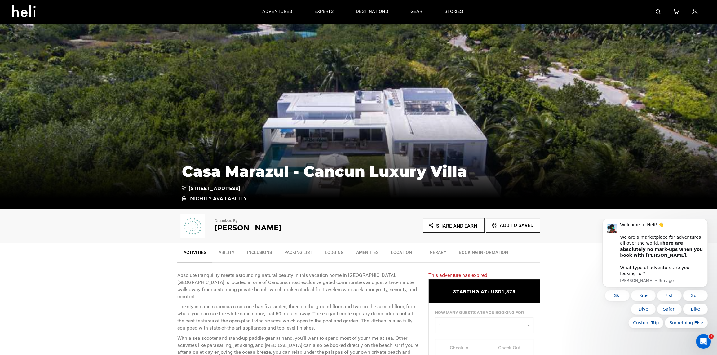
click at [226, 229] on h2 "[PERSON_NAME]" at bounding box center [278, 228] width 127 height 8
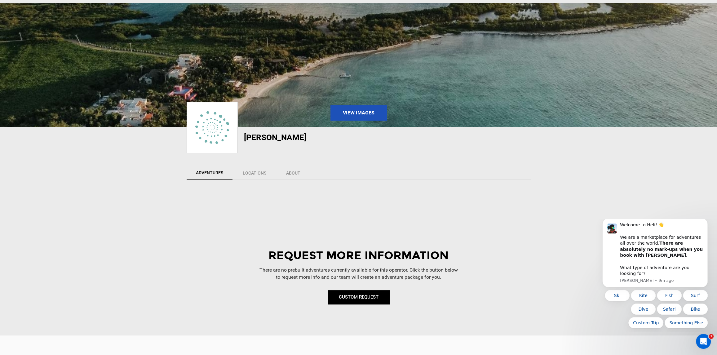
scroll to position [155, 0]
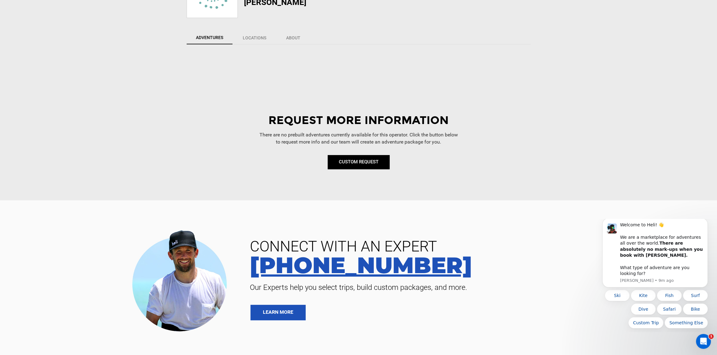
click at [511, 259] on link "[PHONE_NUMBER]" at bounding box center [476, 265] width 462 height 22
